Goal: Task Accomplishment & Management: Use online tool/utility

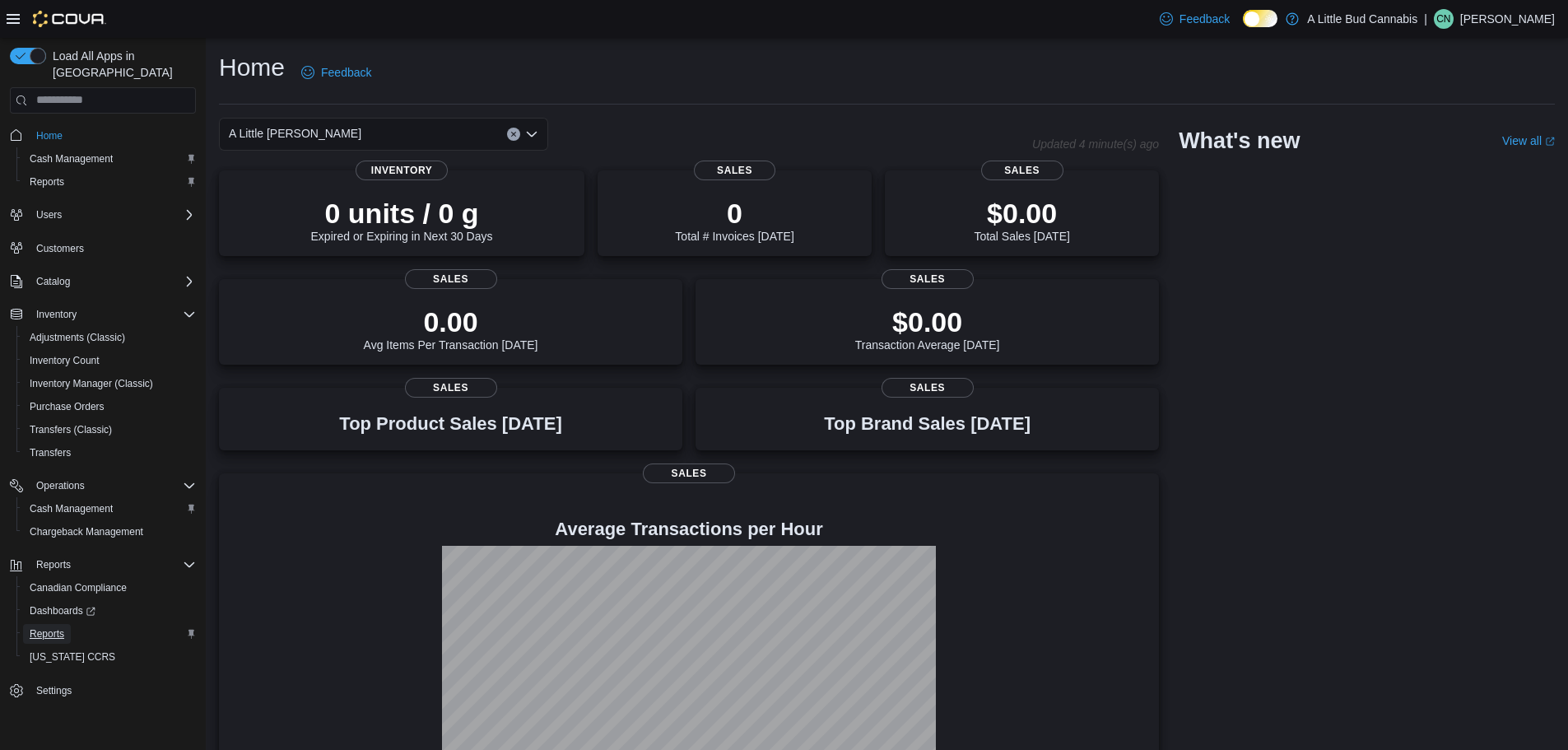
click at [60, 627] on span "Reports" at bounding box center [47, 633] width 35 height 13
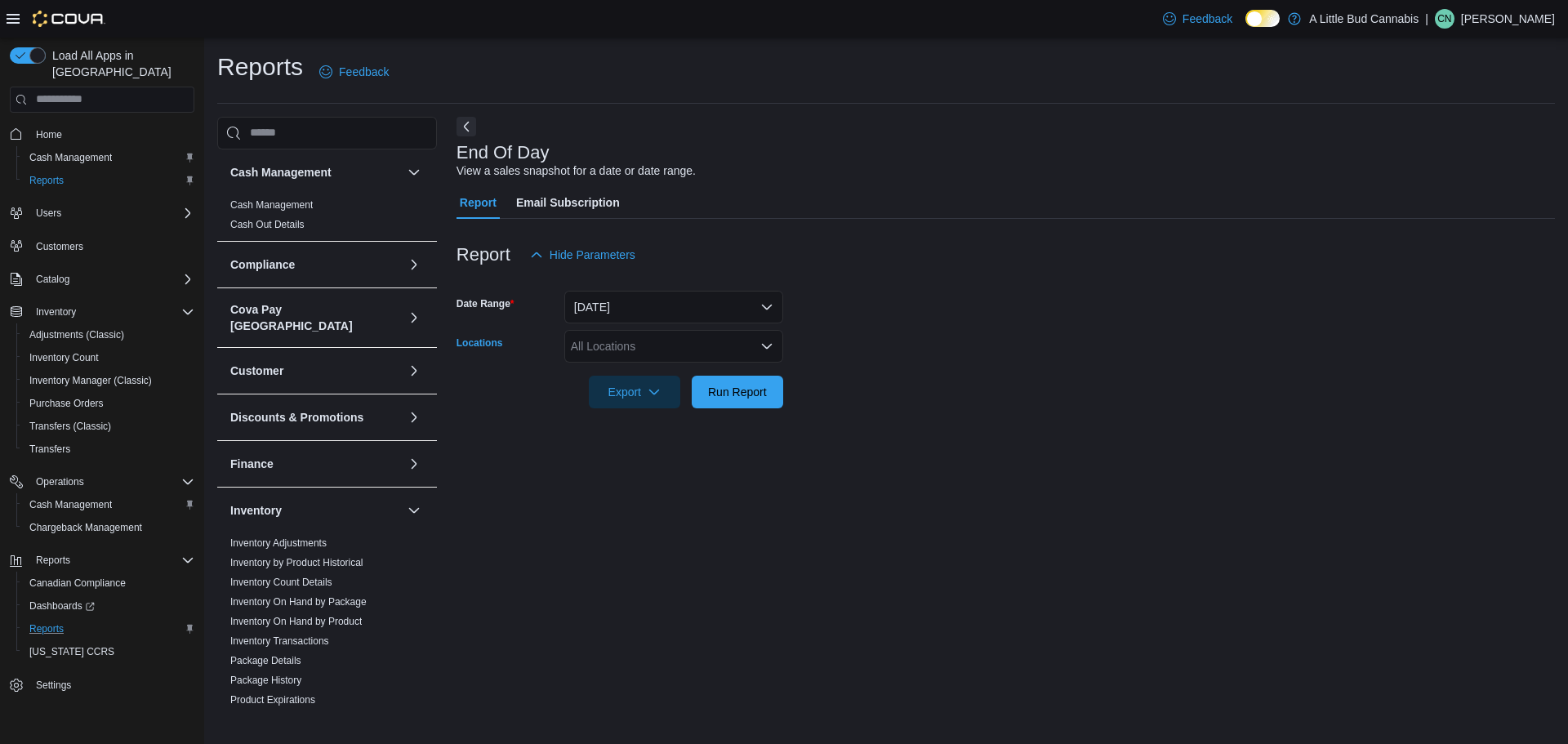
drag, startPoint x: 607, startPoint y: 348, endPoint x: 607, endPoint y: 361, distance: 13.0
click at [604, 348] on div "All Locations" at bounding box center [673, 346] width 219 height 32
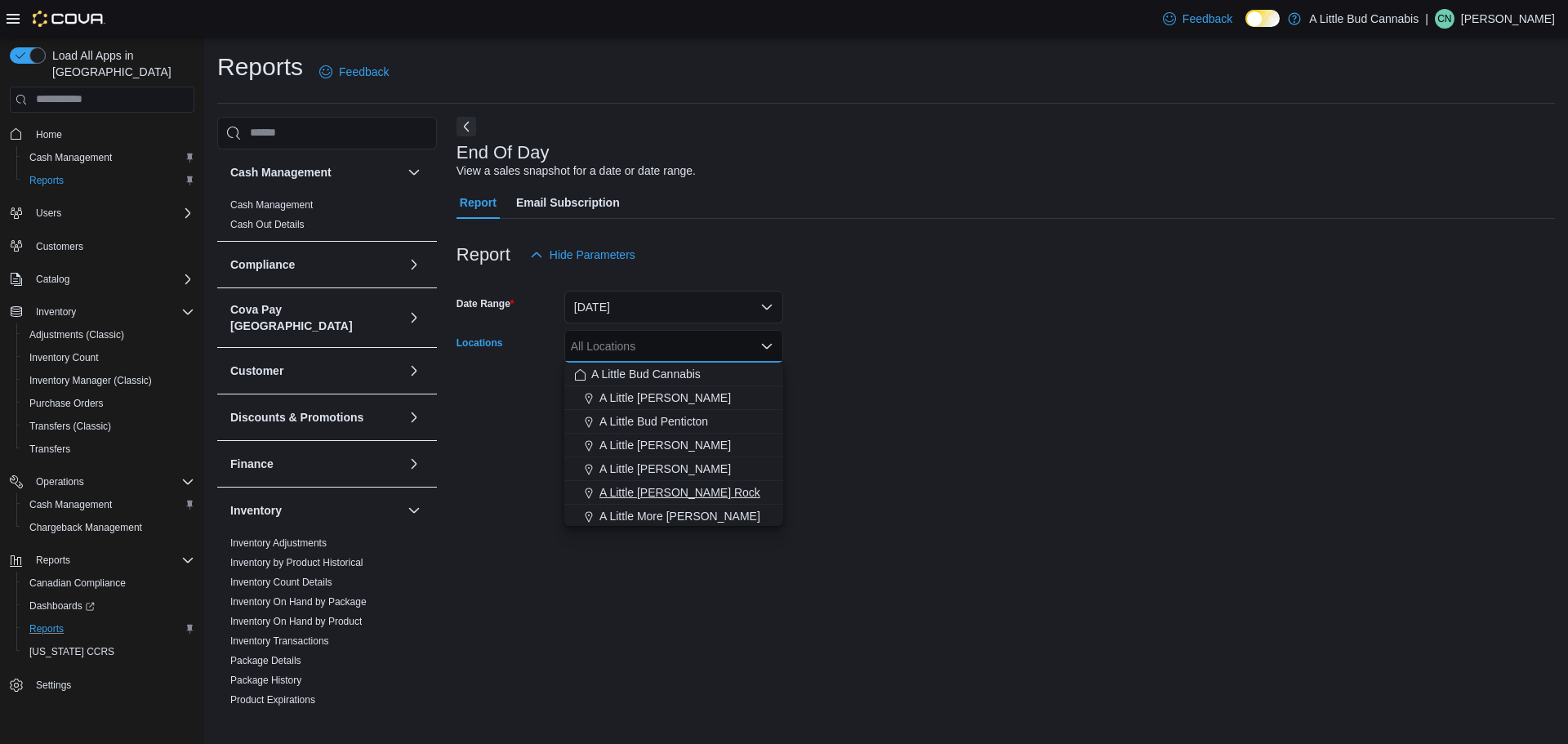
click at [664, 485] on span "A Little [PERSON_NAME] Rock" at bounding box center [680, 492] width 161 height 17
click at [669, 469] on span "A Little [PERSON_NAME]" at bounding box center [666, 469] width 132 height 17
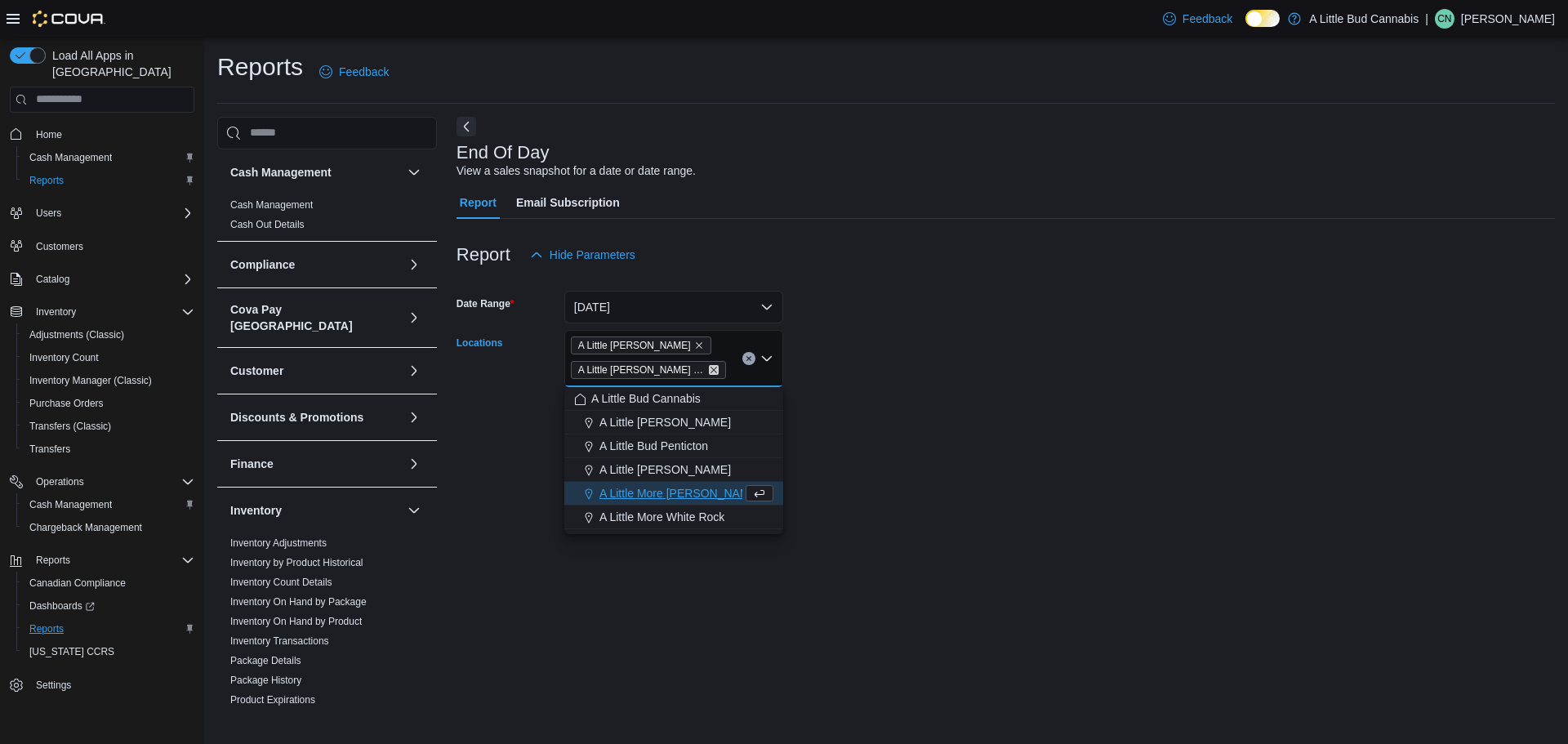
click at [709, 365] on icon "Remove A Little Bud White Rock from selection in this group" at bounding box center [714, 370] width 10 height 10
drag, startPoint x: 860, startPoint y: 354, endPoint x: 810, endPoint y: 354, distance: 50.0
click at [836, 351] on form "Date Range [DATE] Locations A [GEOGRAPHIC_DATA][PERSON_NAME] Combo box. Selecte…" at bounding box center [1007, 340] width 1099 height 138
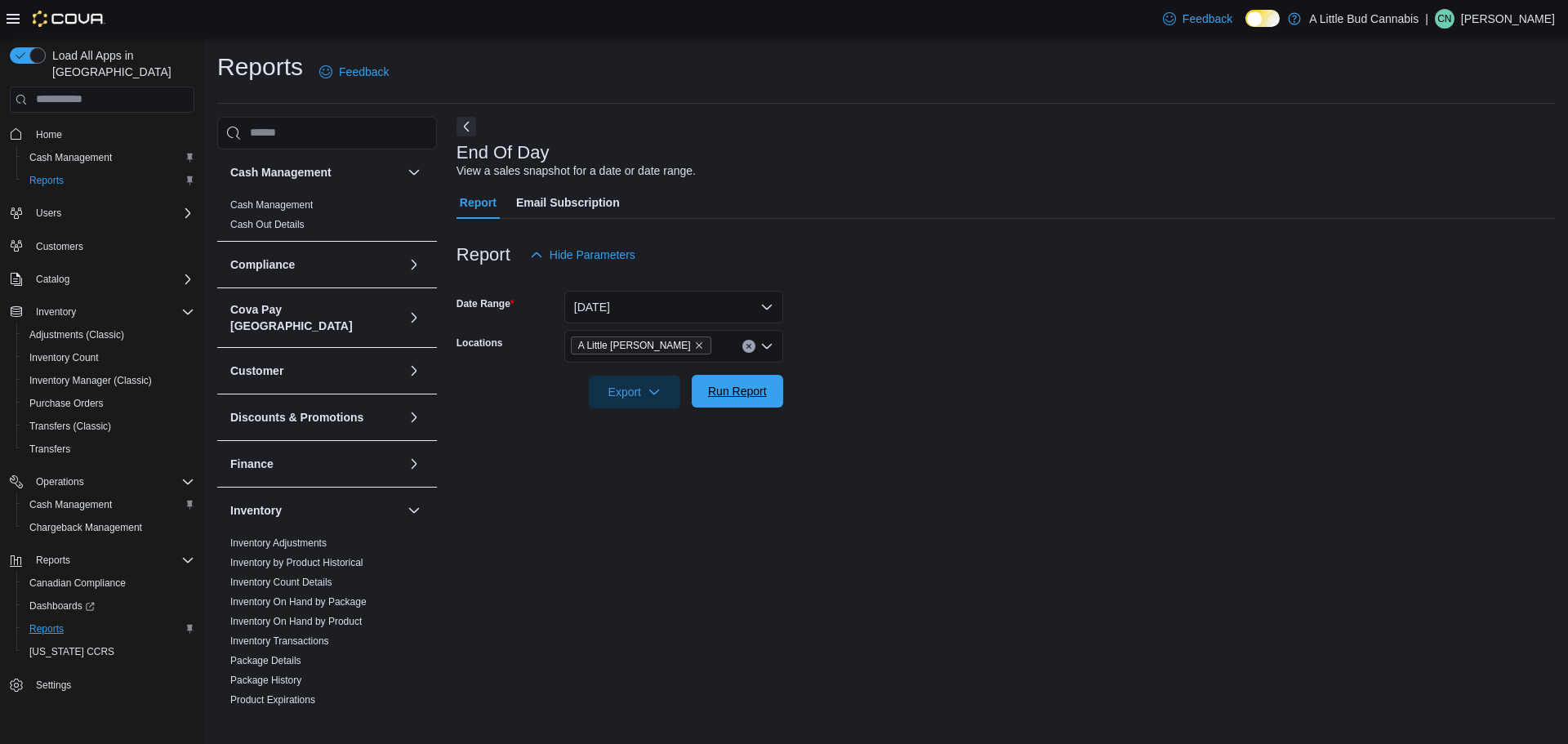
click at [714, 390] on span "Run Report" at bounding box center [737, 391] width 59 height 17
